Goal: Task Accomplishment & Management: Complete application form

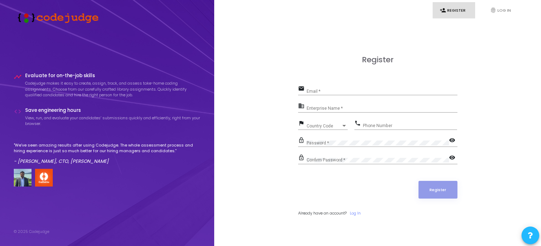
click at [352, 90] on div "Email *" at bounding box center [381, 89] width 151 height 11
type input "[EMAIL_ADDRESS][DOMAIN_NAME]"
click at [353, 109] on input "Enterprise Name *" at bounding box center [381, 108] width 151 height 5
click at [451, 140] on mat-icon "visibility" at bounding box center [453, 141] width 8 height 8
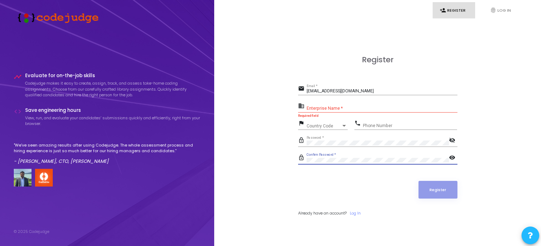
click at [451, 156] on mat-icon "visibility" at bounding box center [453, 158] width 8 height 8
click at [346, 109] on input "Enterprise Name *" at bounding box center [381, 108] width 151 height 5
click at [338, 128] on div "Country Code" at bounding box center [323, 126] width 35 height 4
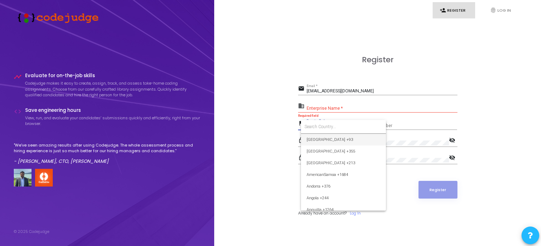
click at [339, 126] on input at bounding box center [343, 127] width 78 height 6
click at [344, 126] on input at bounding box center [343, 127] width 78 height 6
click at [359, 124] on input at bounding box center [348, 127] width 89 height 6
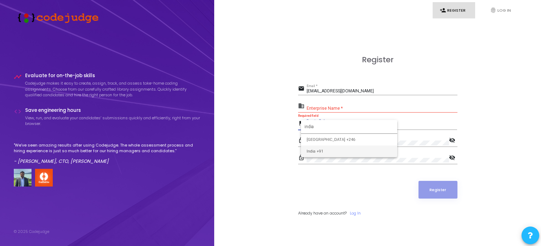
type input "india"
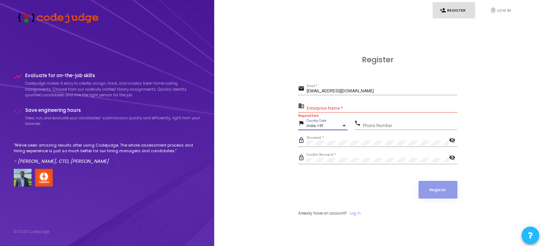
click at [365, 125] on input "Phone Number" at bounding box center [410, 125] width 94 height 5
type input "8557076269"
click at [346, 109] on input "Enterprise Name *" at bounding box center [381, 108] width 151 height 5
